Goal: Information Seeking & Learning: Learn about a topic

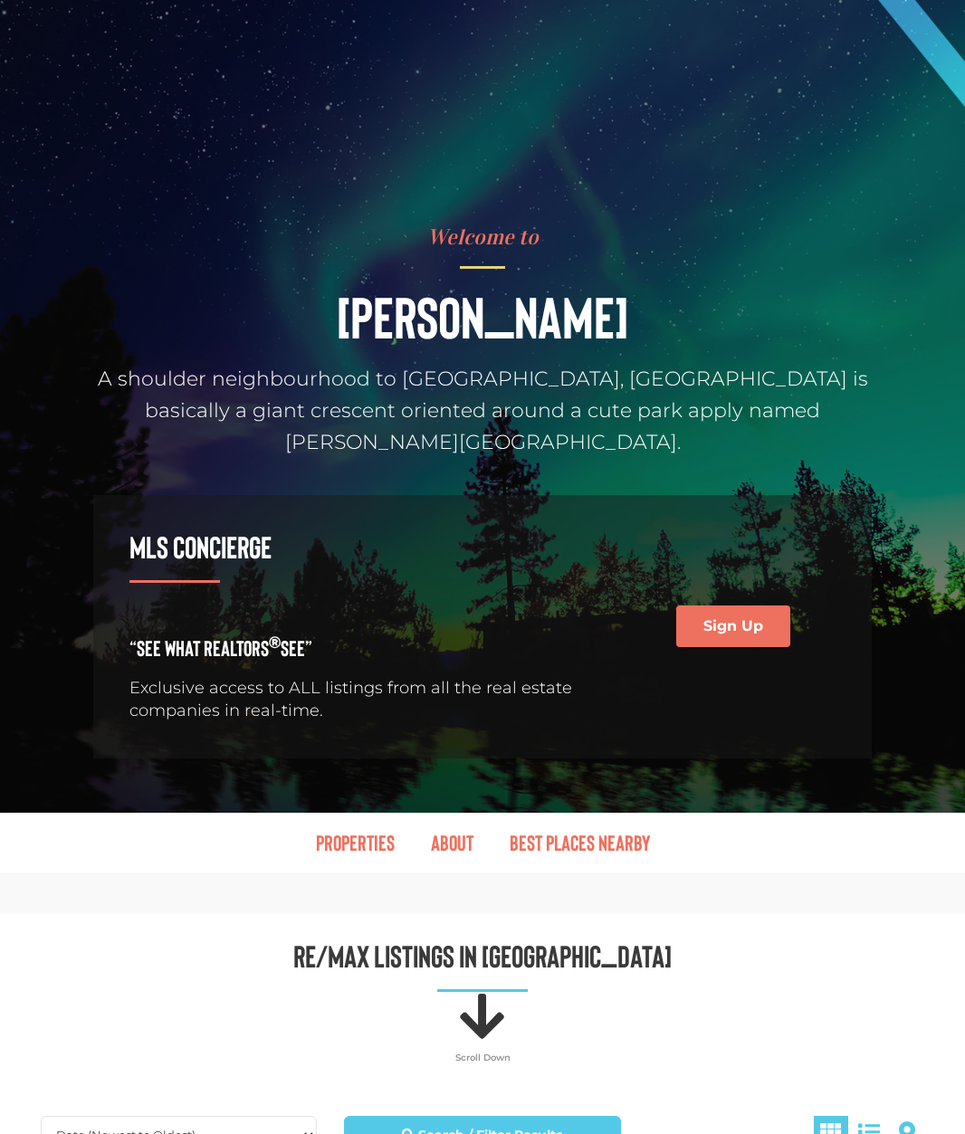
scroll to position [1171, 0]
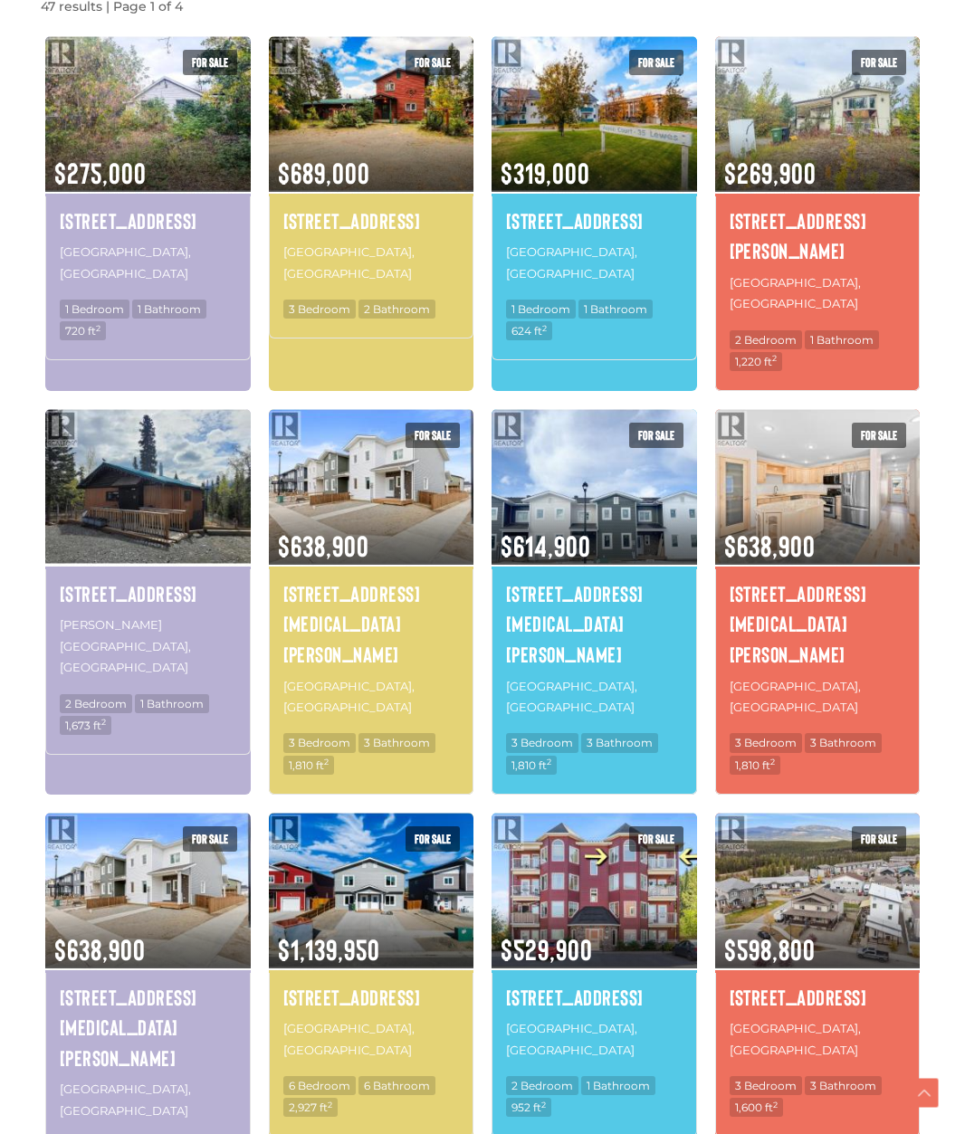
click at [144, 426] on img at bounding box center [147, 486] width 205 height 160
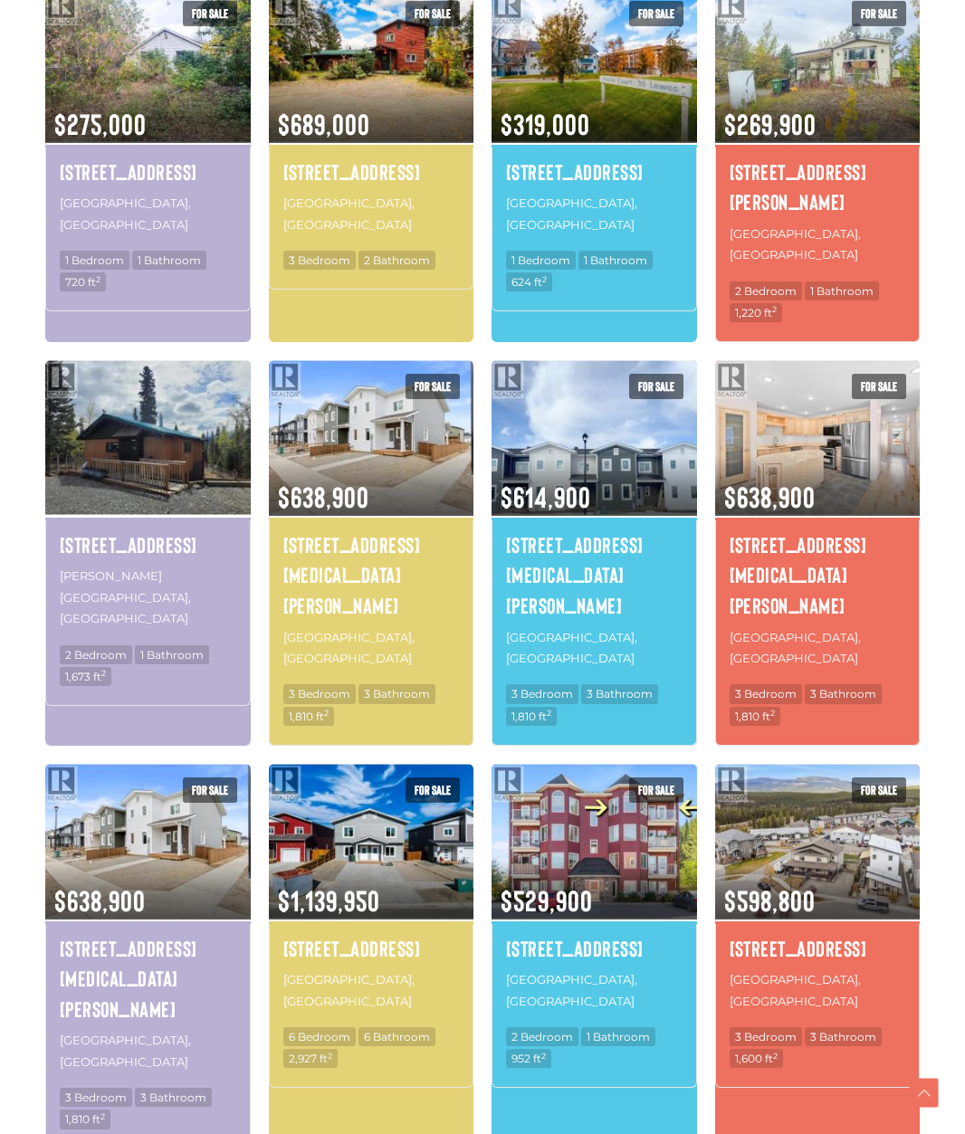
scroll to position [1800, 0]
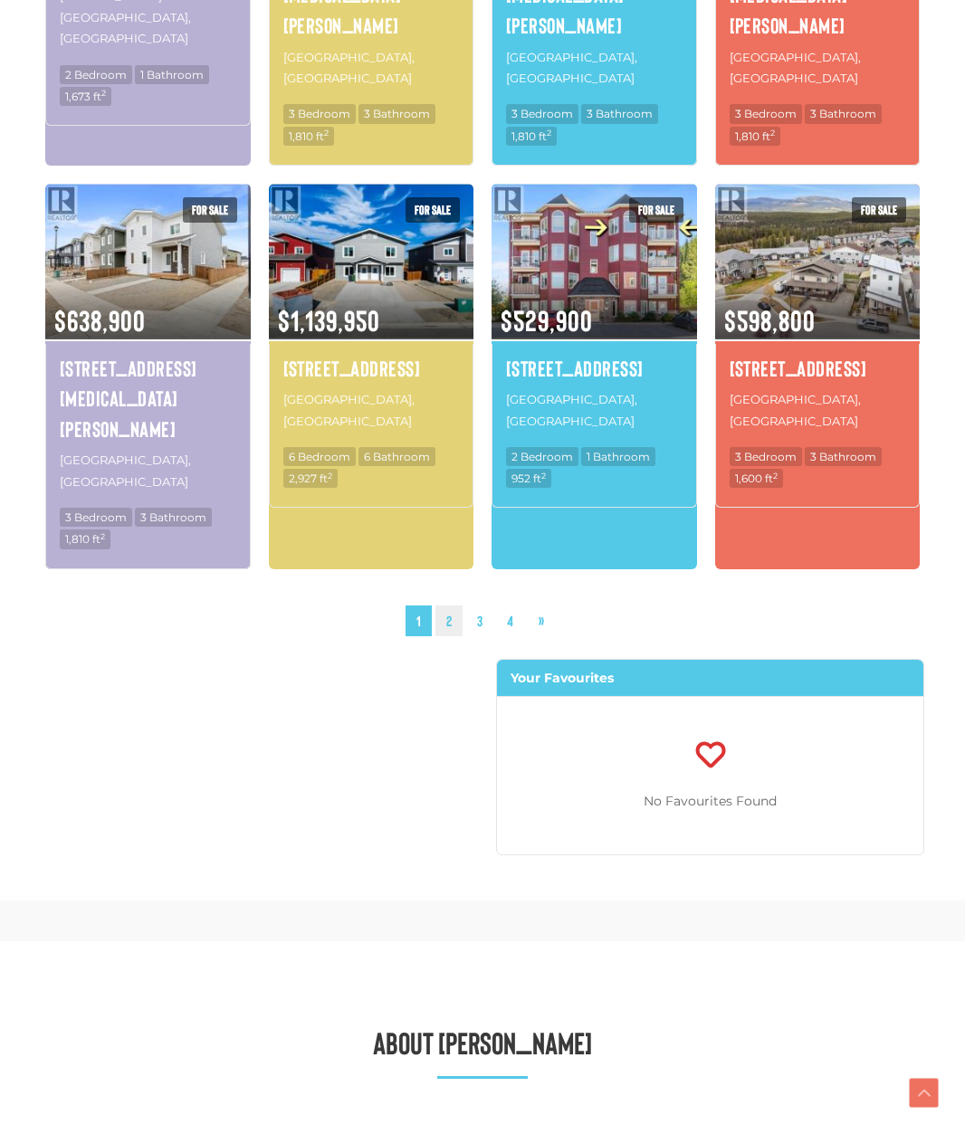
click at [455, 606] on link "2" at bounding box center [448, 622] width 27 height 32
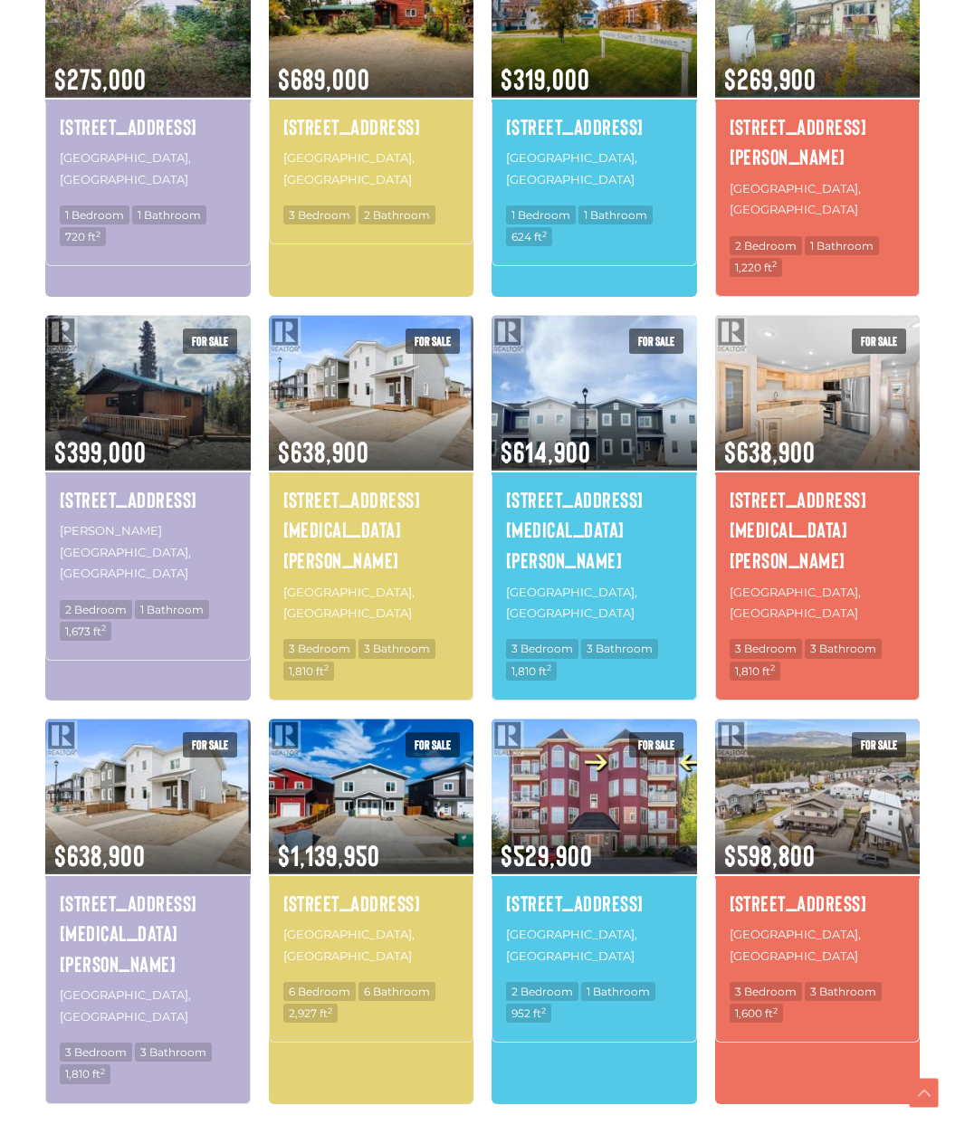
scroll to position [1477, 0]
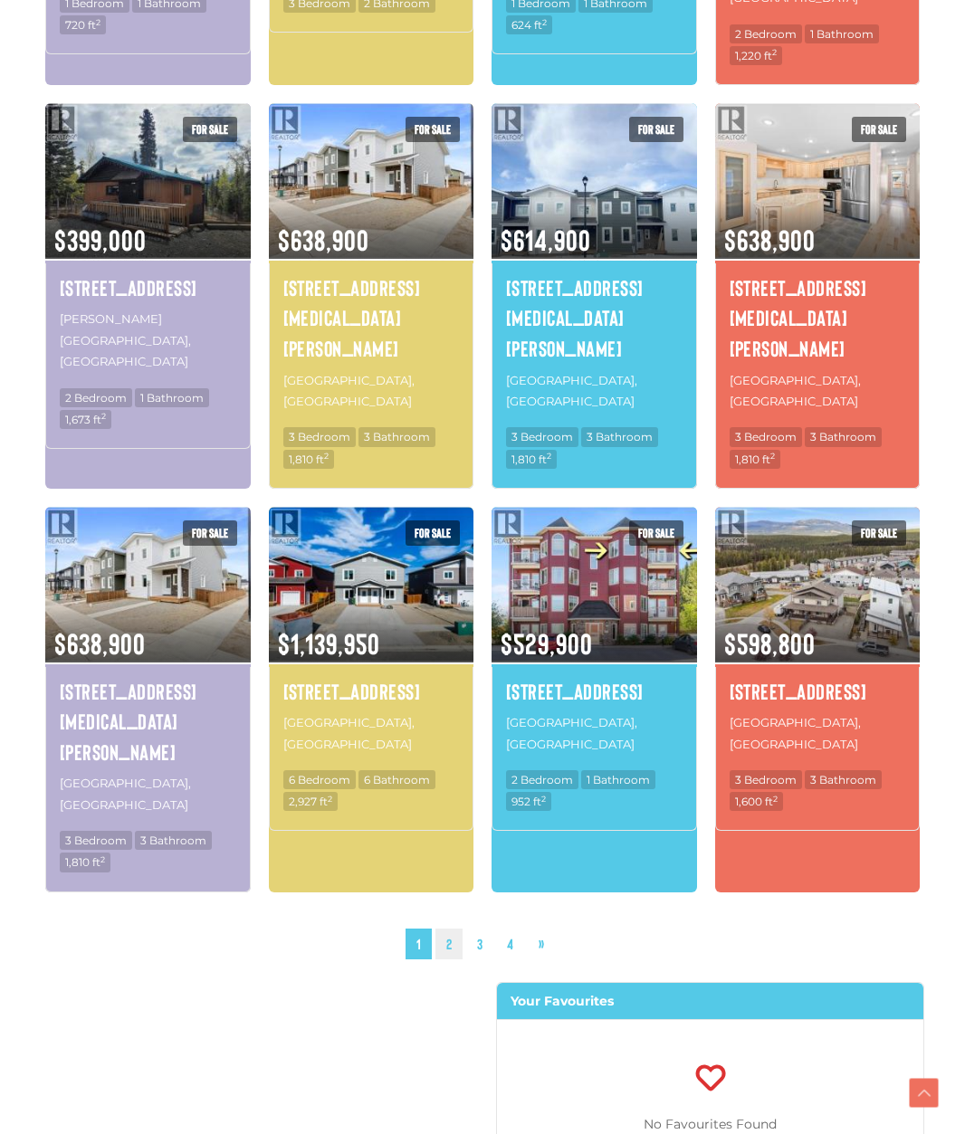
click at [450, 929] on link "2" at bounding box center [448, 945] width 27 height 32
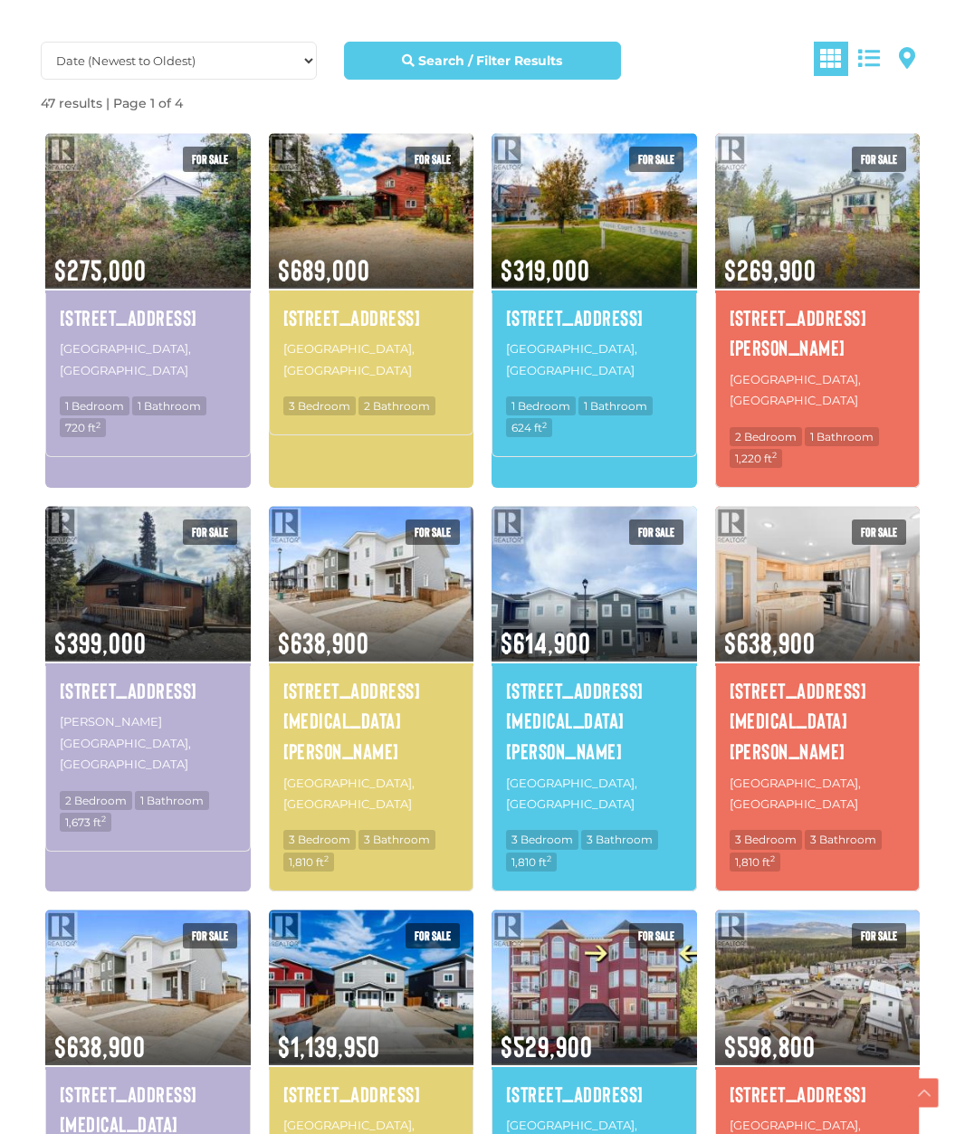
scroll to position [1676, 0]
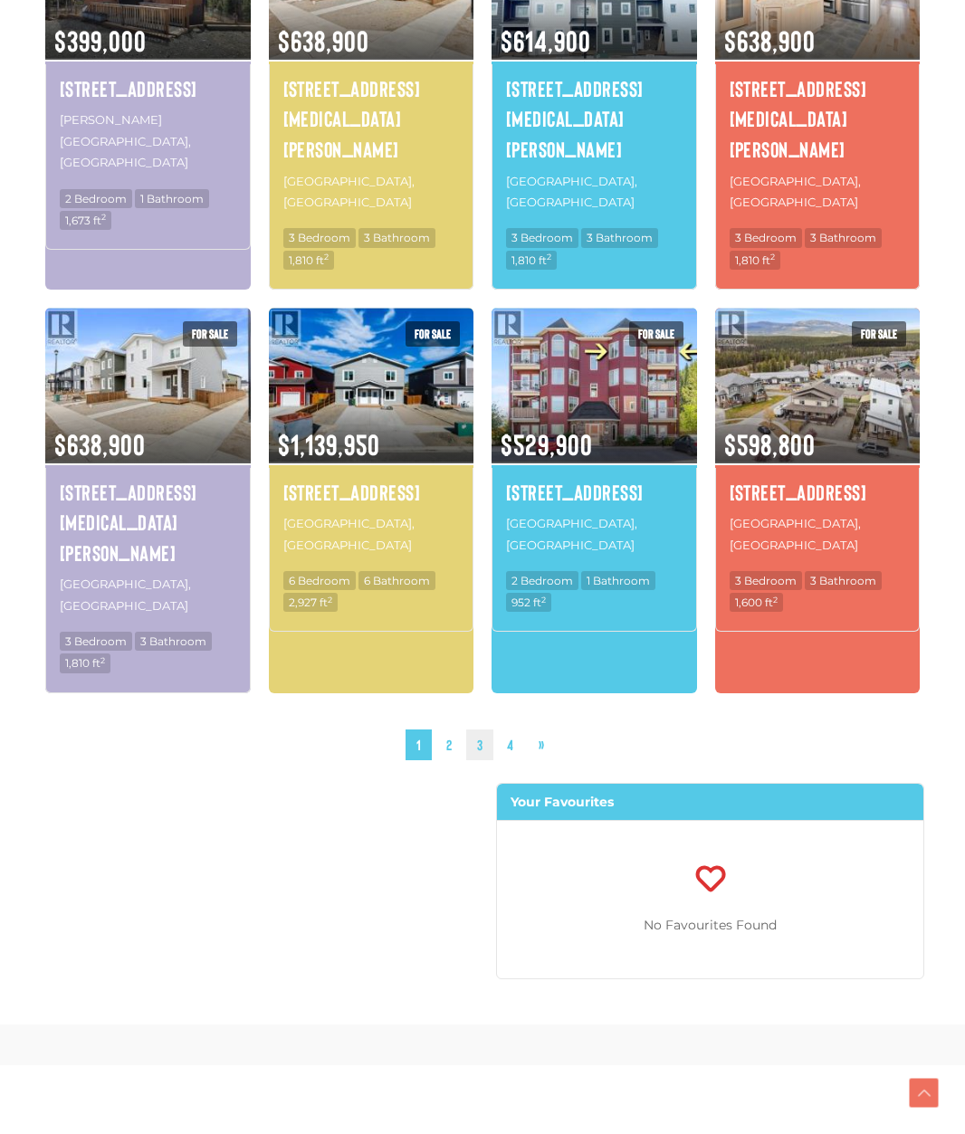
click at [477, 730] on link "3" at bounding box center [479, 746] width 27 height 32
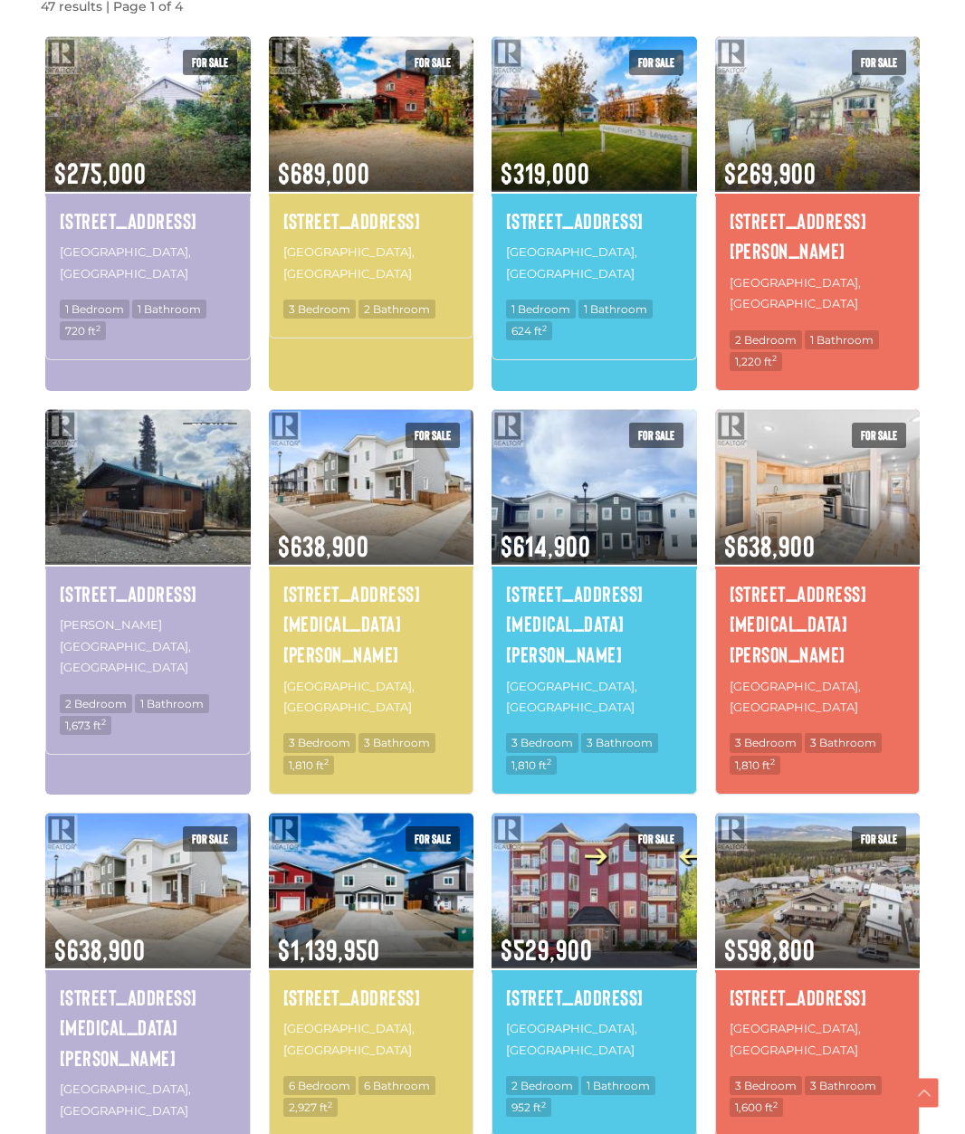
scroll to position [1032, 0]
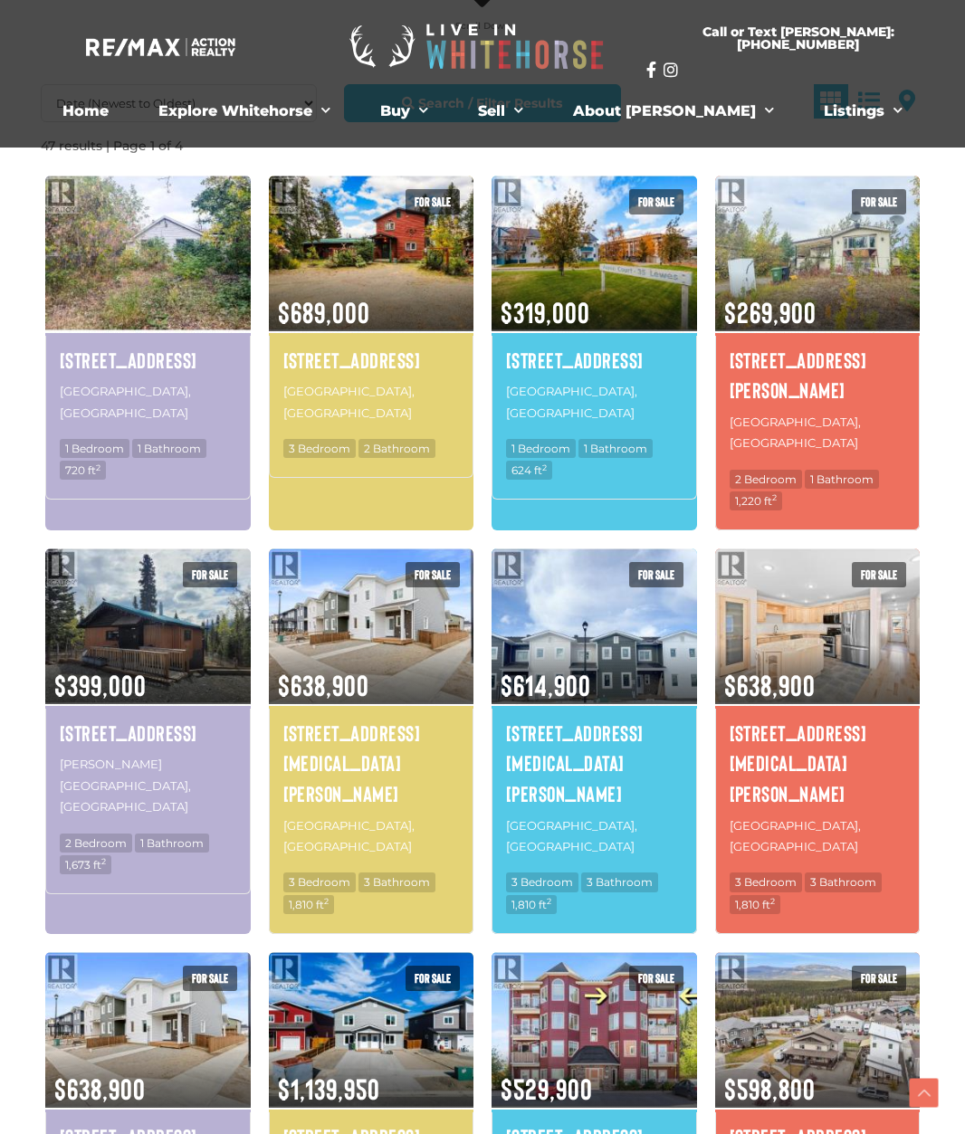
click at [168, 246] on img at bounding box center [147, 253] width 205 height 160
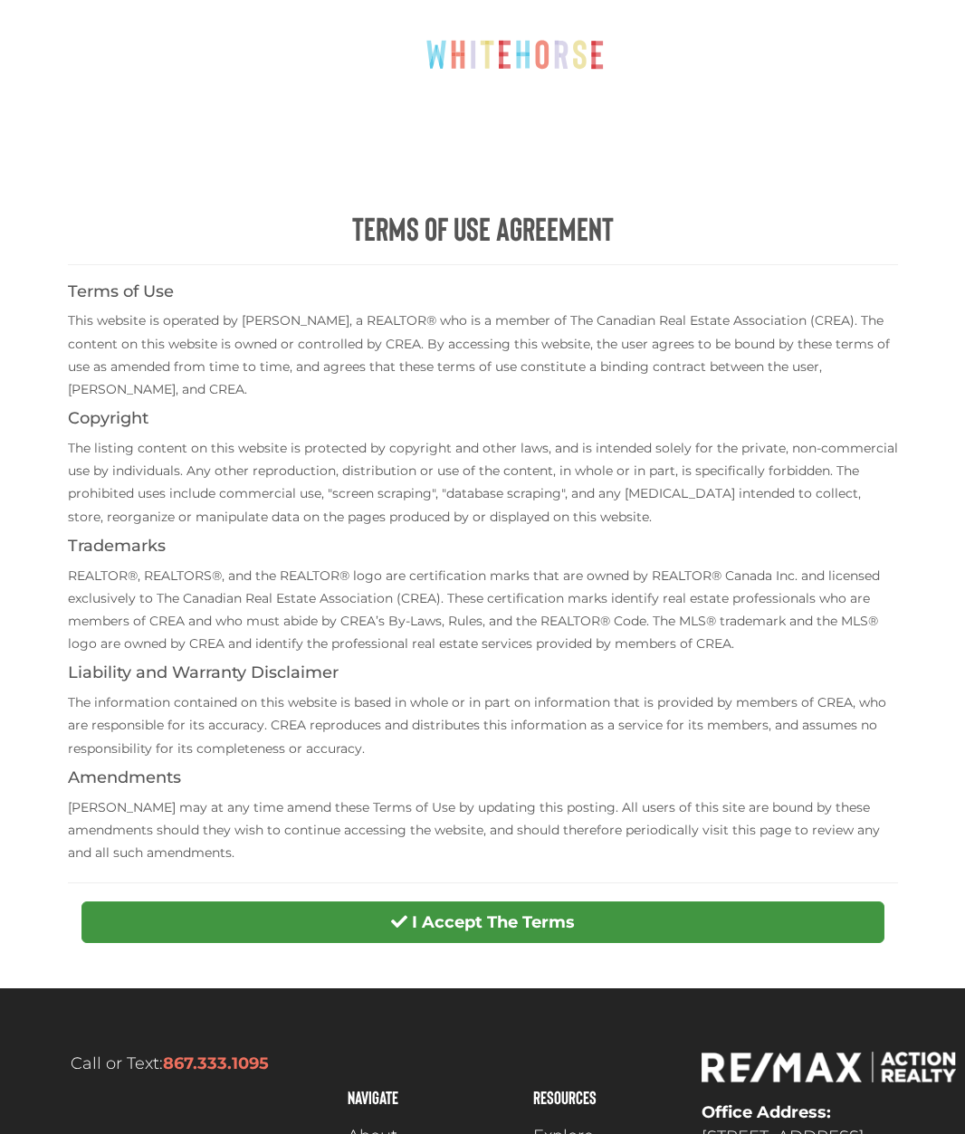
click at [526, 927] on button "I Accept The Terms" at bounding box center [482, 923] width 803 height 42
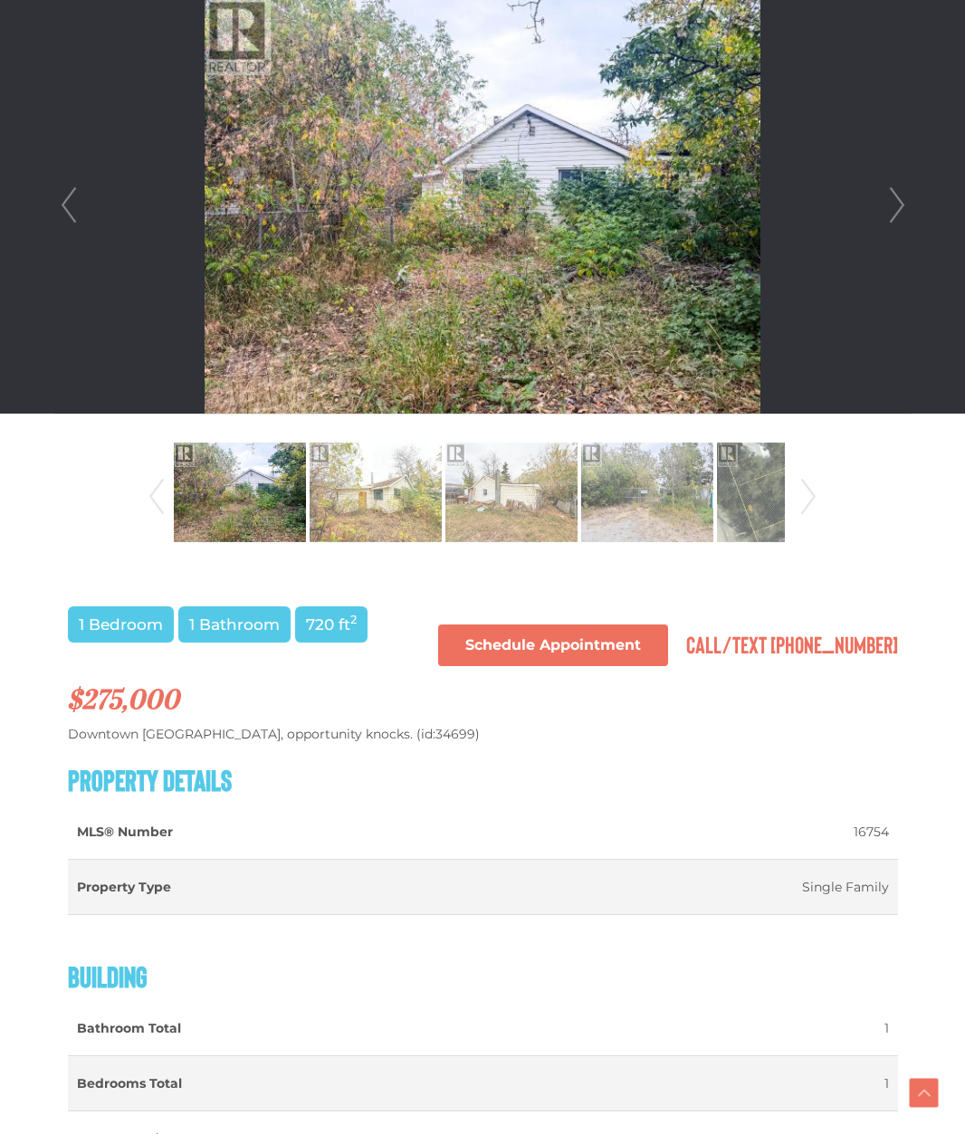
scroll to position [311, 0]
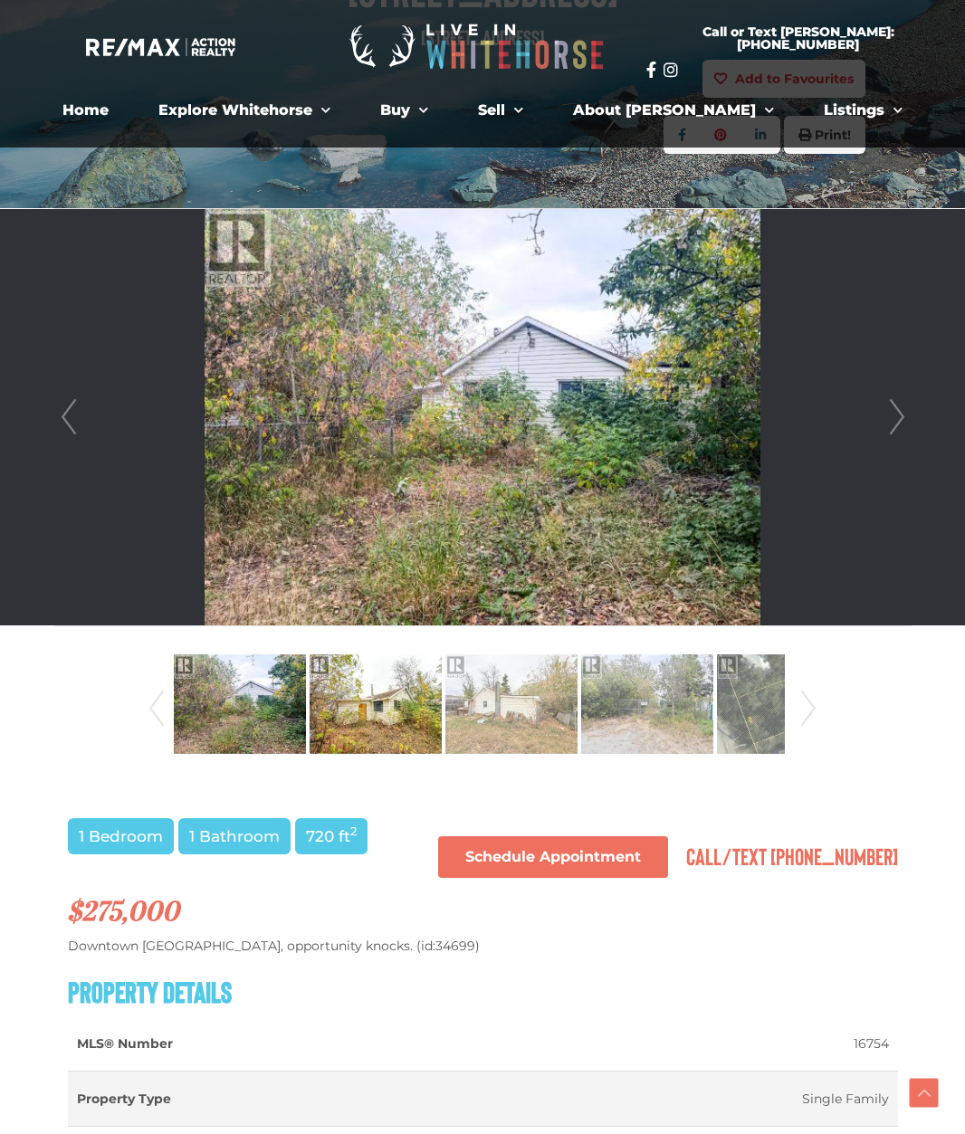
click at [377, 713] on img at bounding box center [376, 704] width 132 height 103
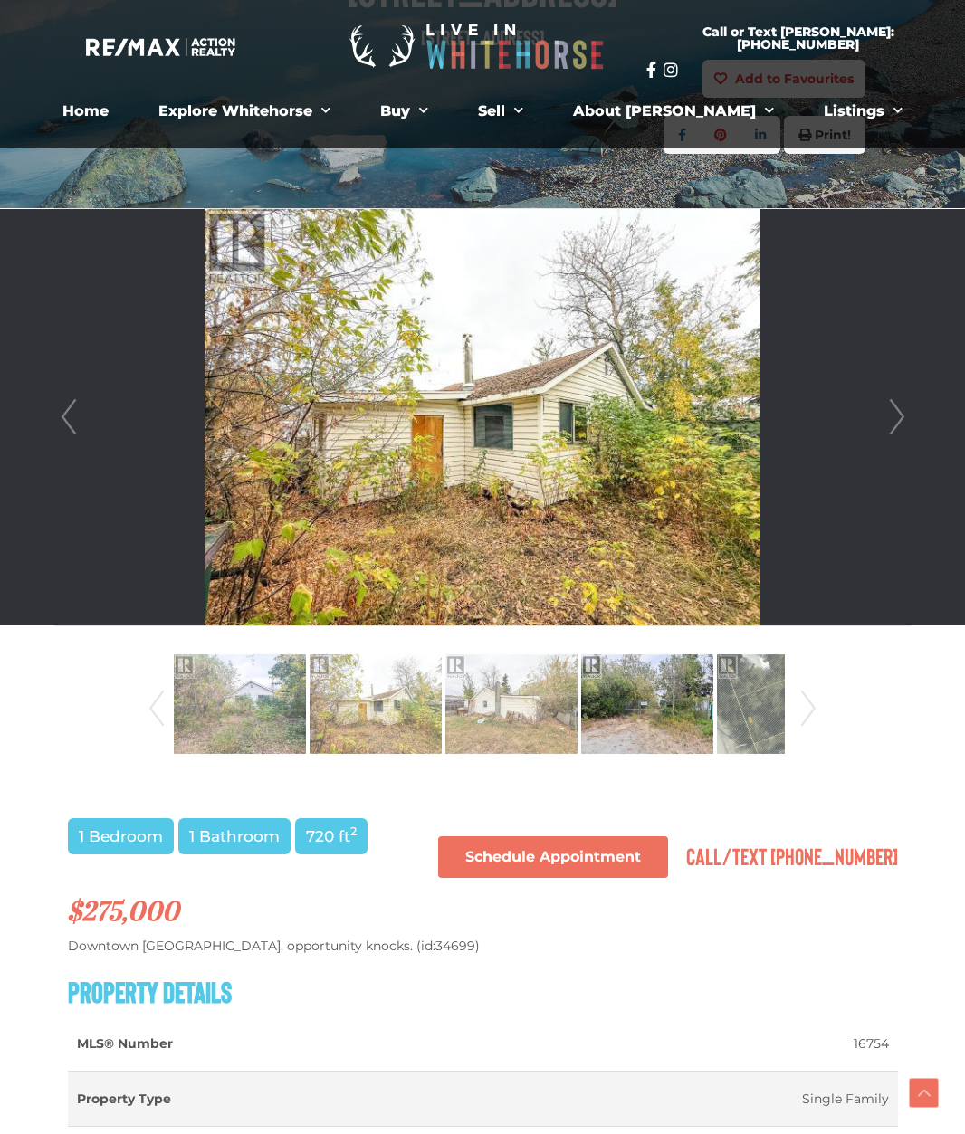
click at [641, 730] on img at bounding box center [647, 704] width 132 height 103
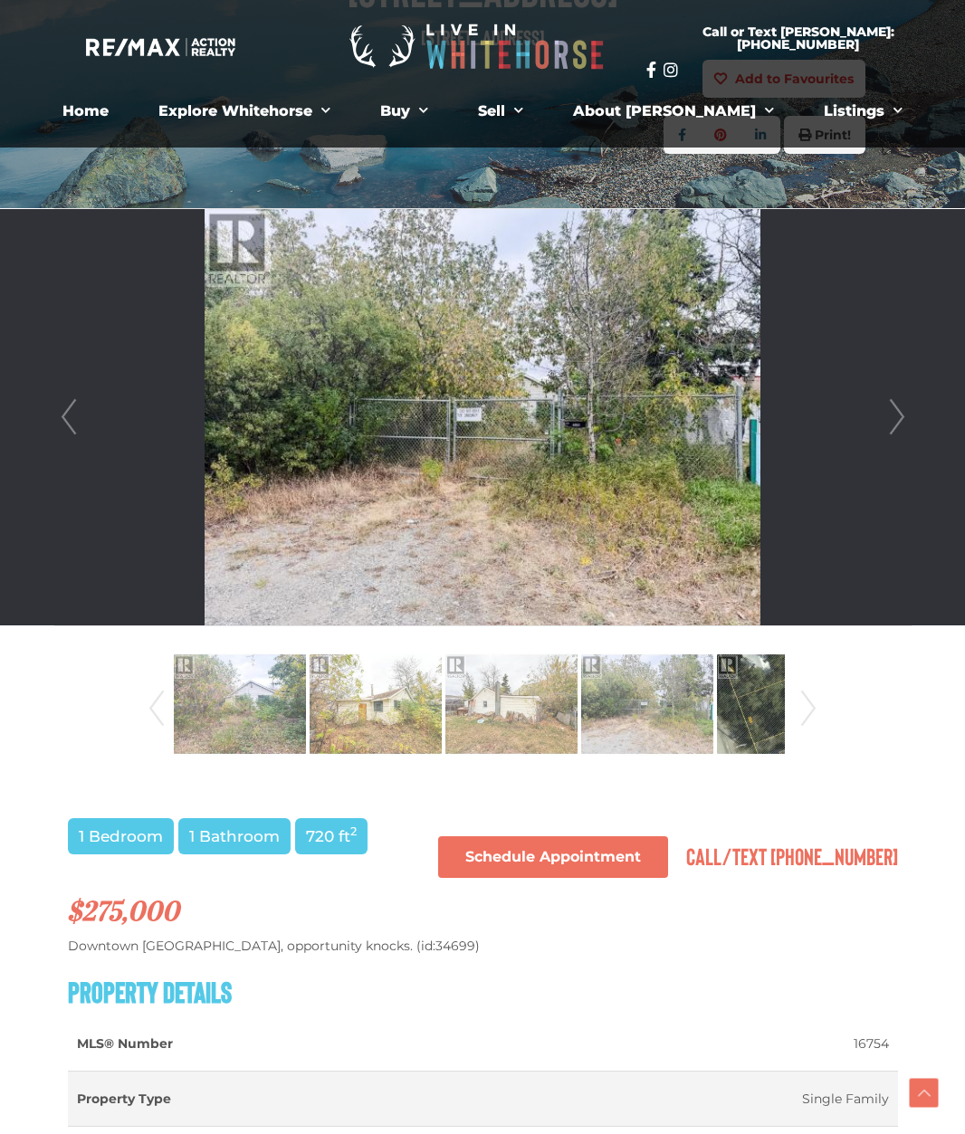
click at [759, 713] on img at bounding box center [783, 704] width 132 height 103
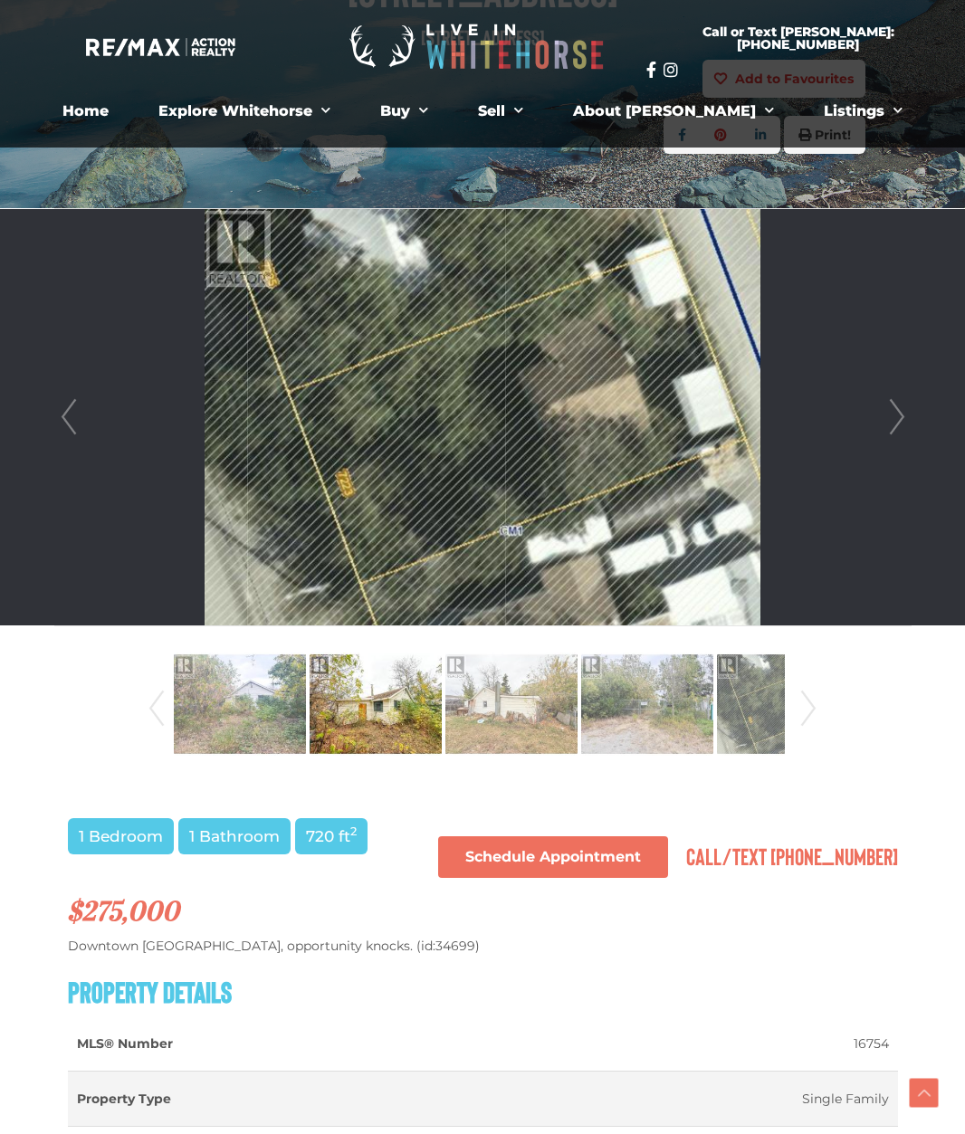
click at [391, 732] on img at bounding box center [376, 704] width 132 height 103
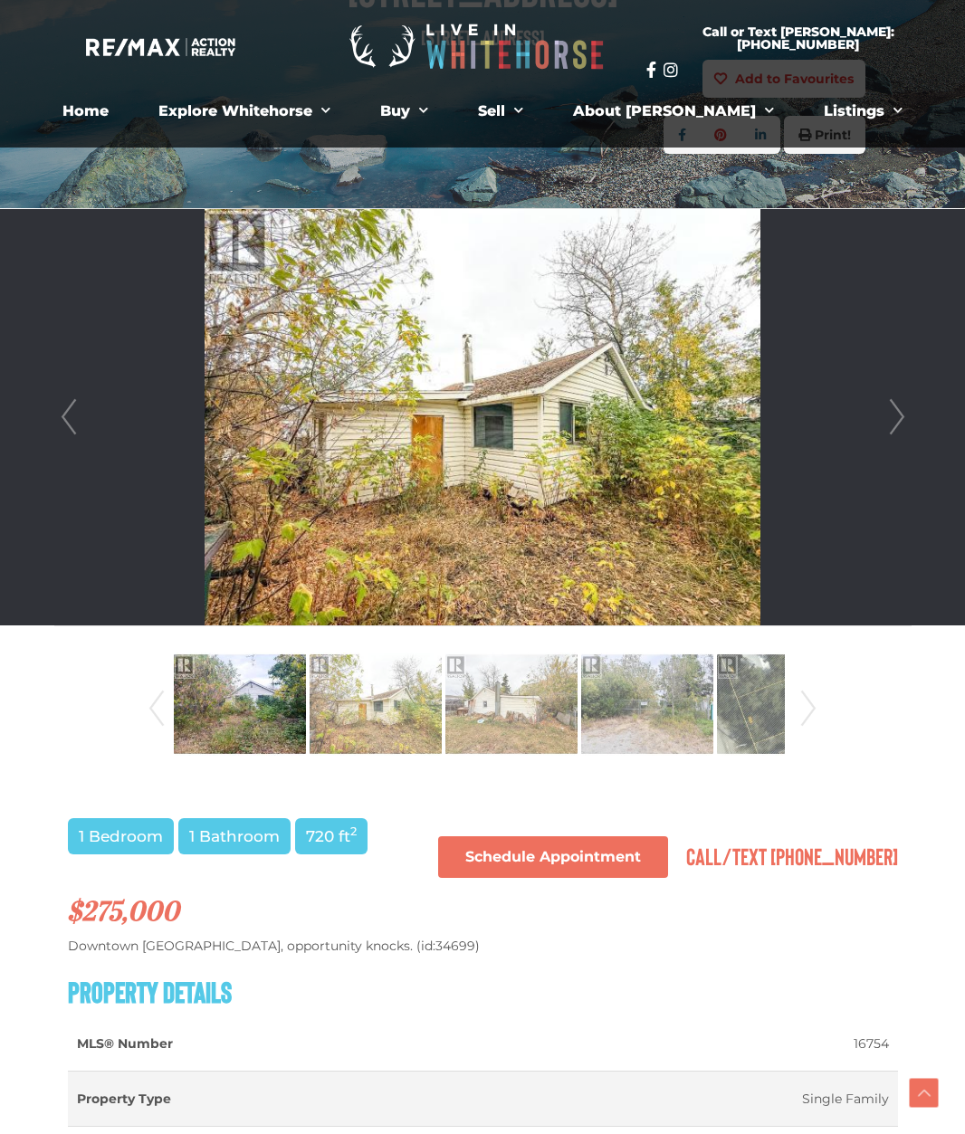
drag, startPoint x: 267, startPoint y: 718, endPoint x: 291, endPoint y: 752, distance: 42.2
click at [267, 718] on img at bounding box center [240, 704] width 132 height 103
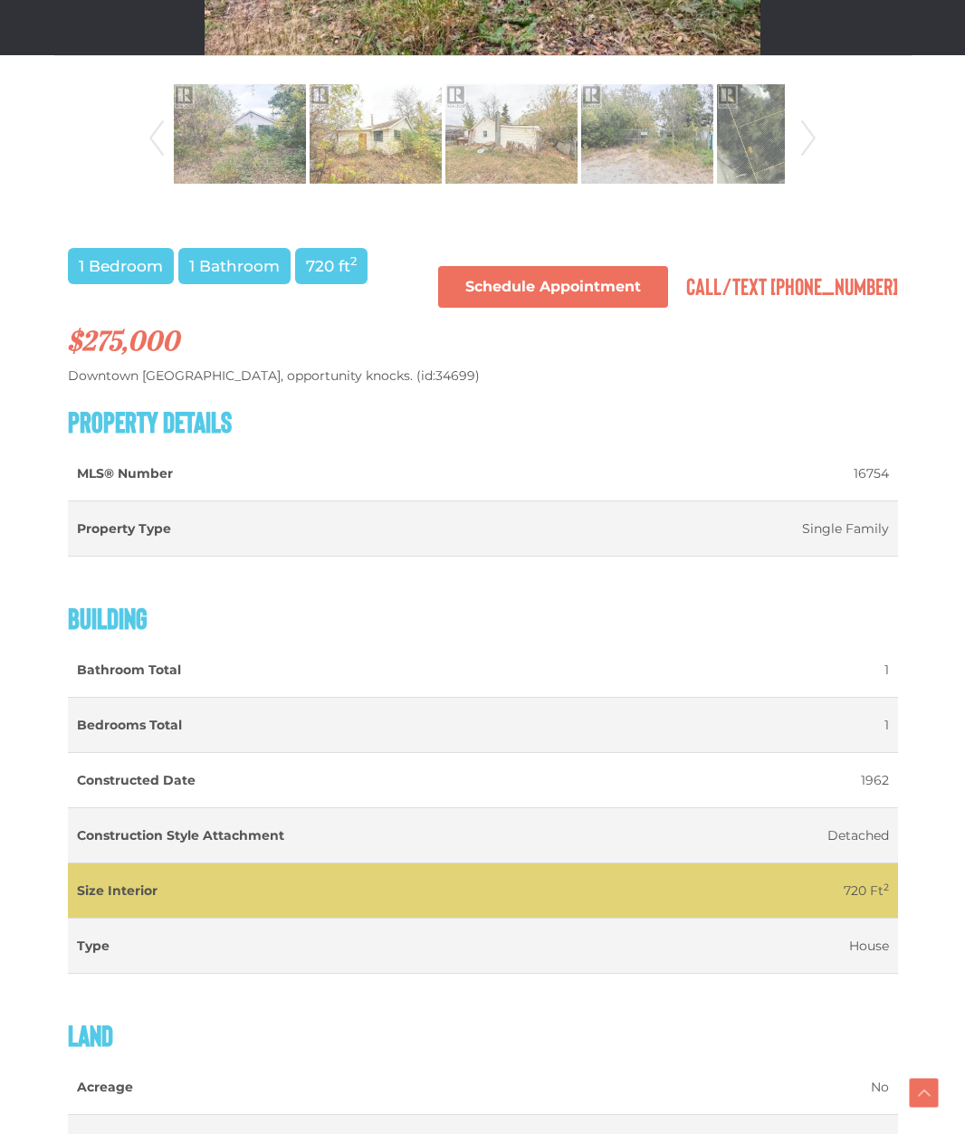
scroll to position [260, 0]
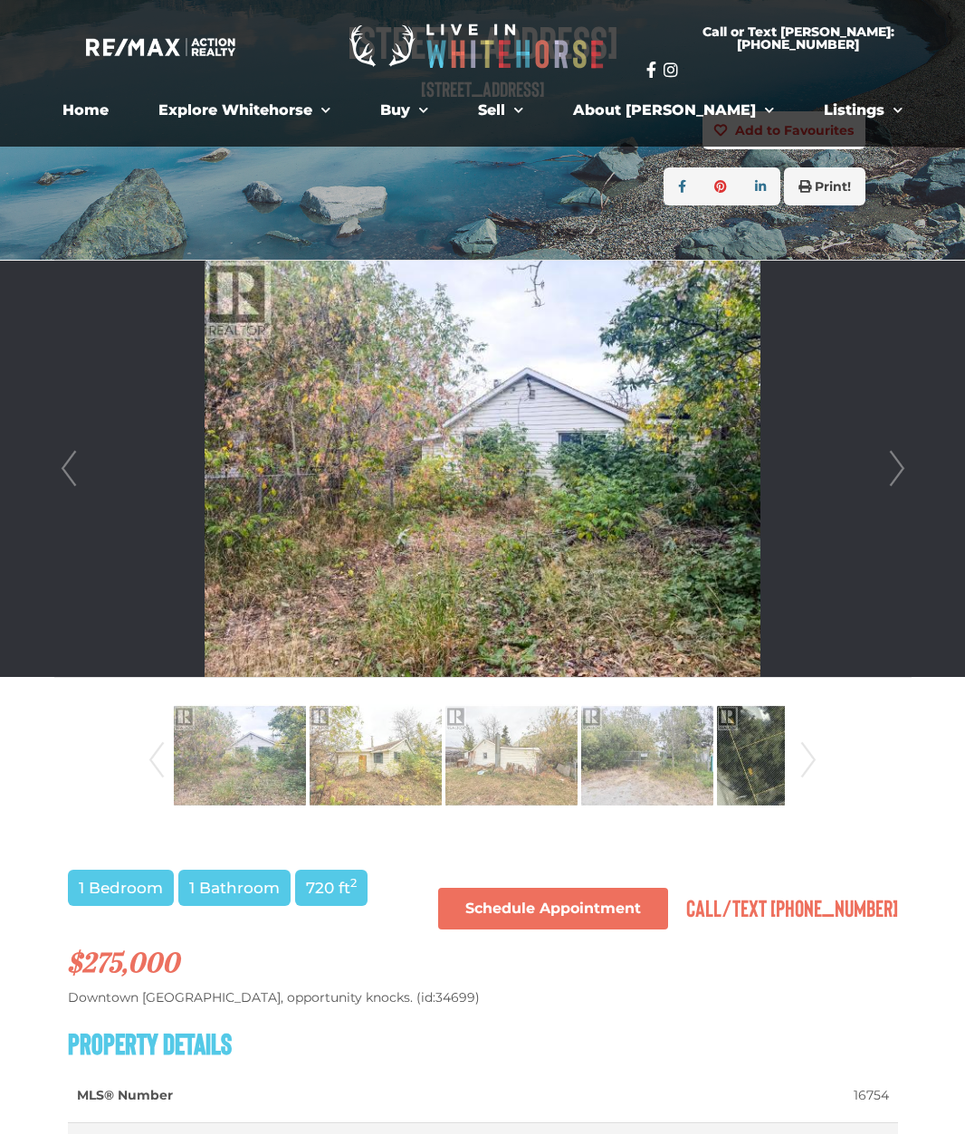
click at [772, 767] on img at bounding box center [783, 755] width 132 height 103
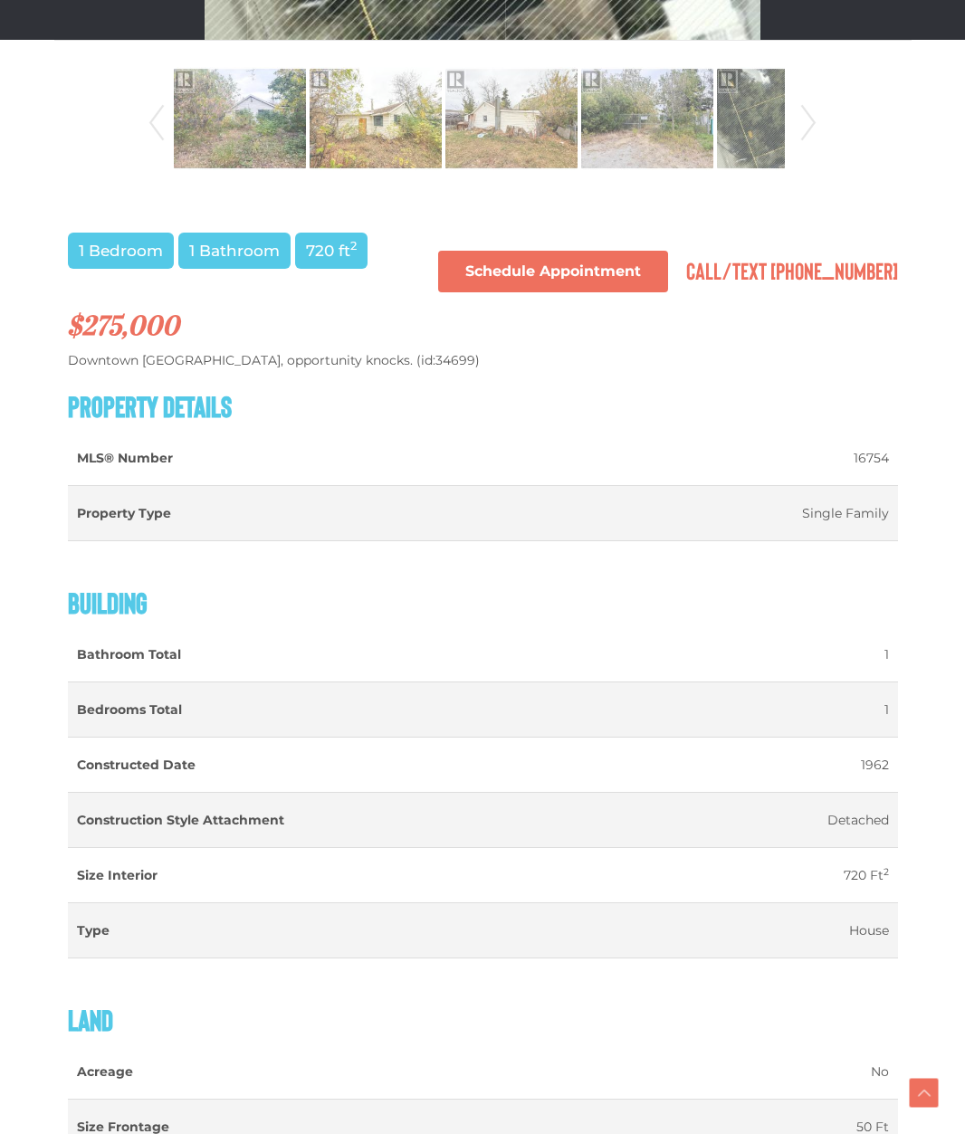
scroll to position [0, 0]
